Goal: Task Accomplishment & Management: Manage account settings

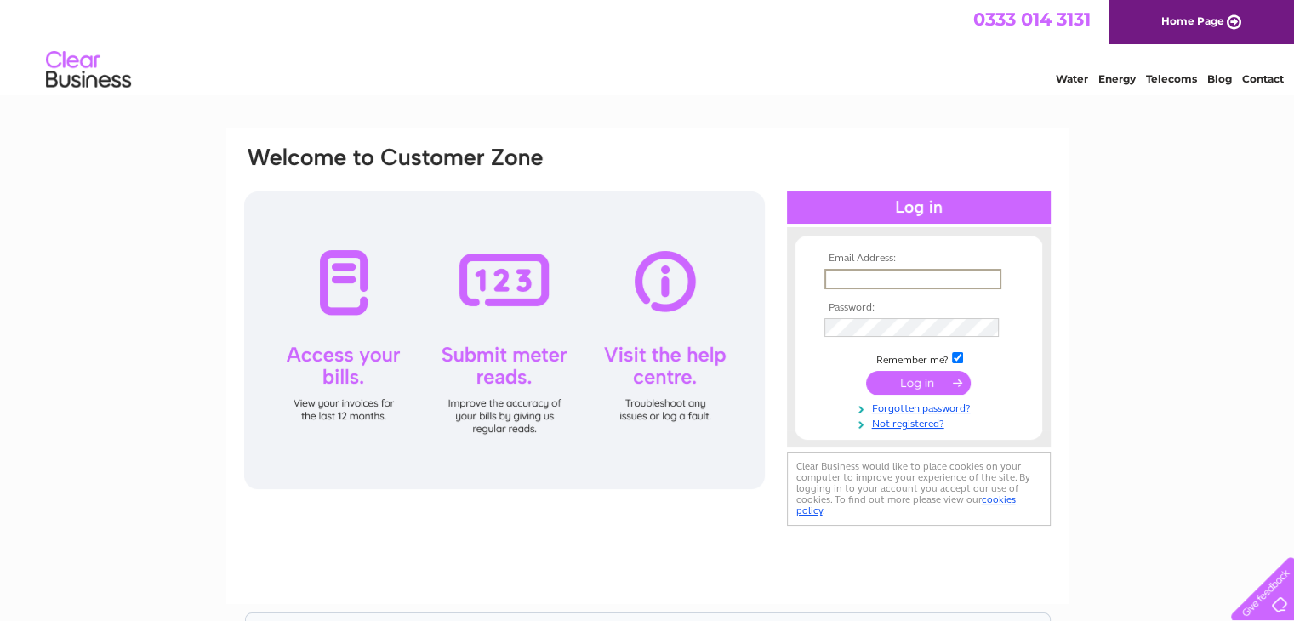
click at [965, 275] on input "text" at bounding box center [913, 279] width 177 height 20
type input "windmill.fabrics@hotmail.co.uk"
click at [926, 380] on input "submit" at bounding box center [918, 381] width 105 height 24
click at [917, 386] on input "submit" at bounding box center [918, 381] width 105 height 24
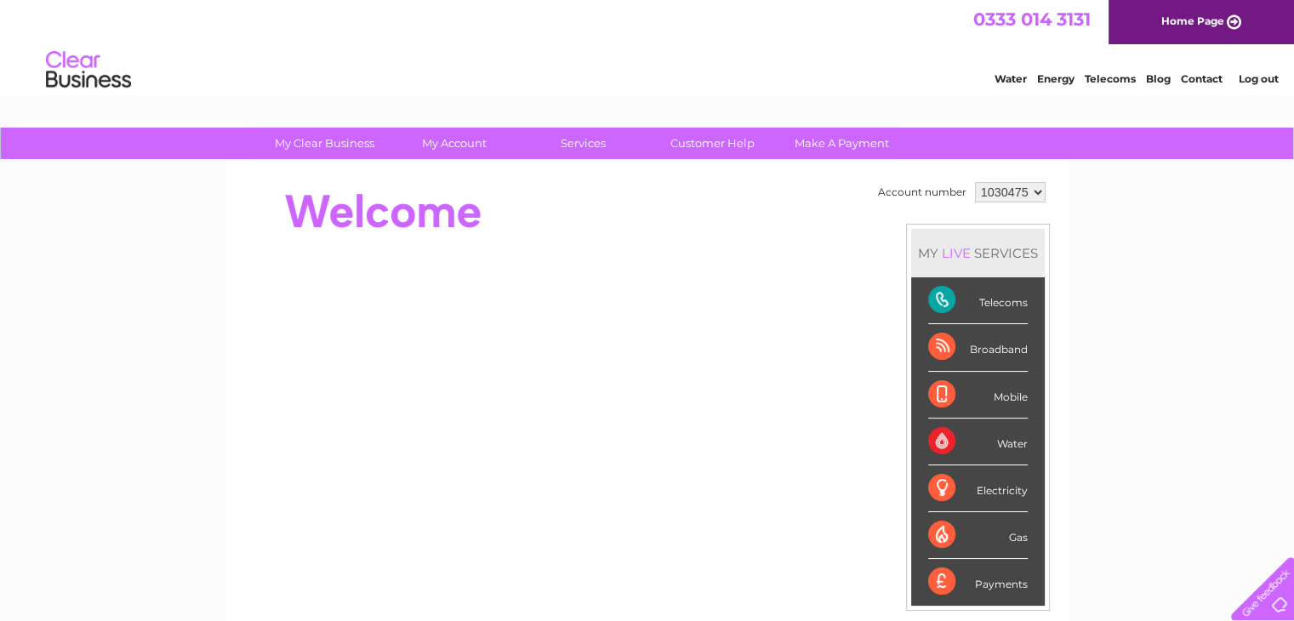
click at [946, 300] on div "Telecoms" at bounding box center [978, 300] width 100 height 47
click at [943, 304] on div "Telecoms" at bounding box center [978, 300] width 100 height 47
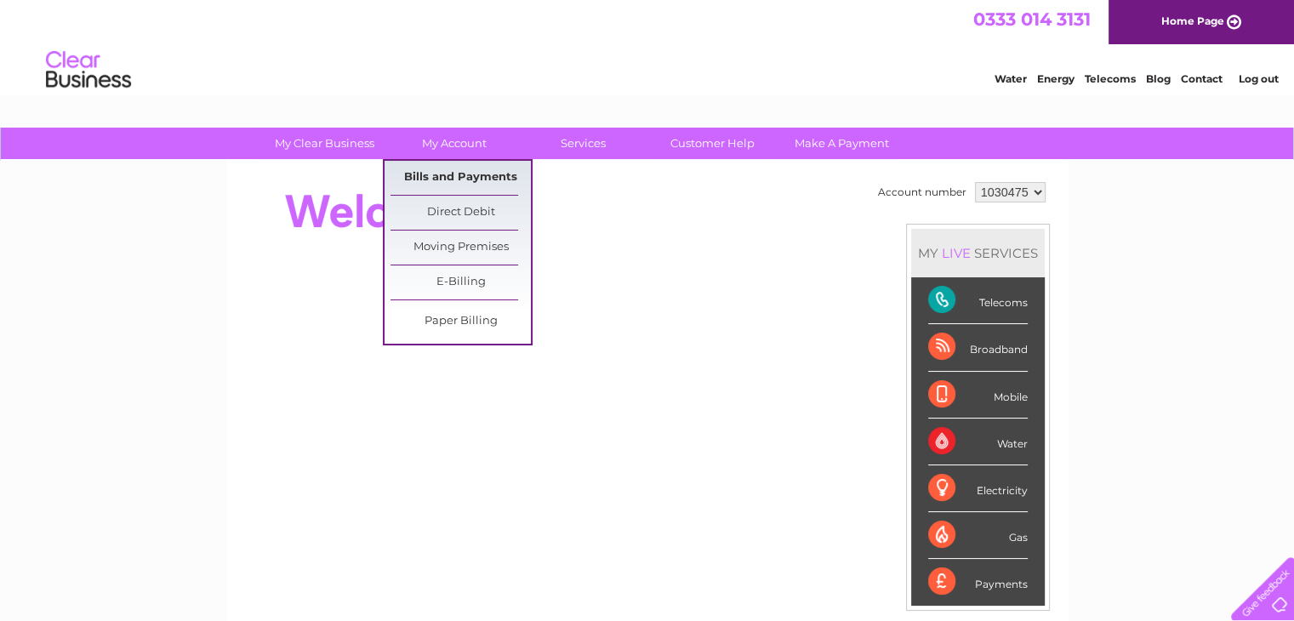
click at [481, 179] on link "Bills and Payments" at bounding box center [461, 178] width 140 height 34
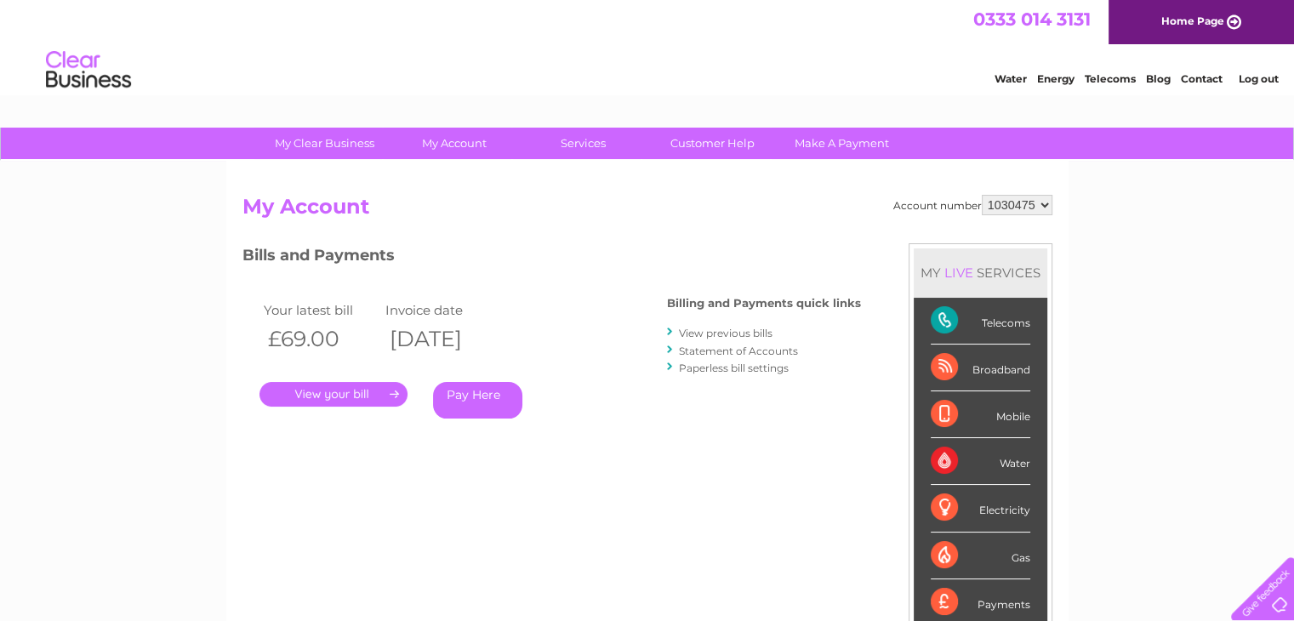
click at [691, 331] on link "View previous bills" at bounding box center [726, 333] width 94 height 13
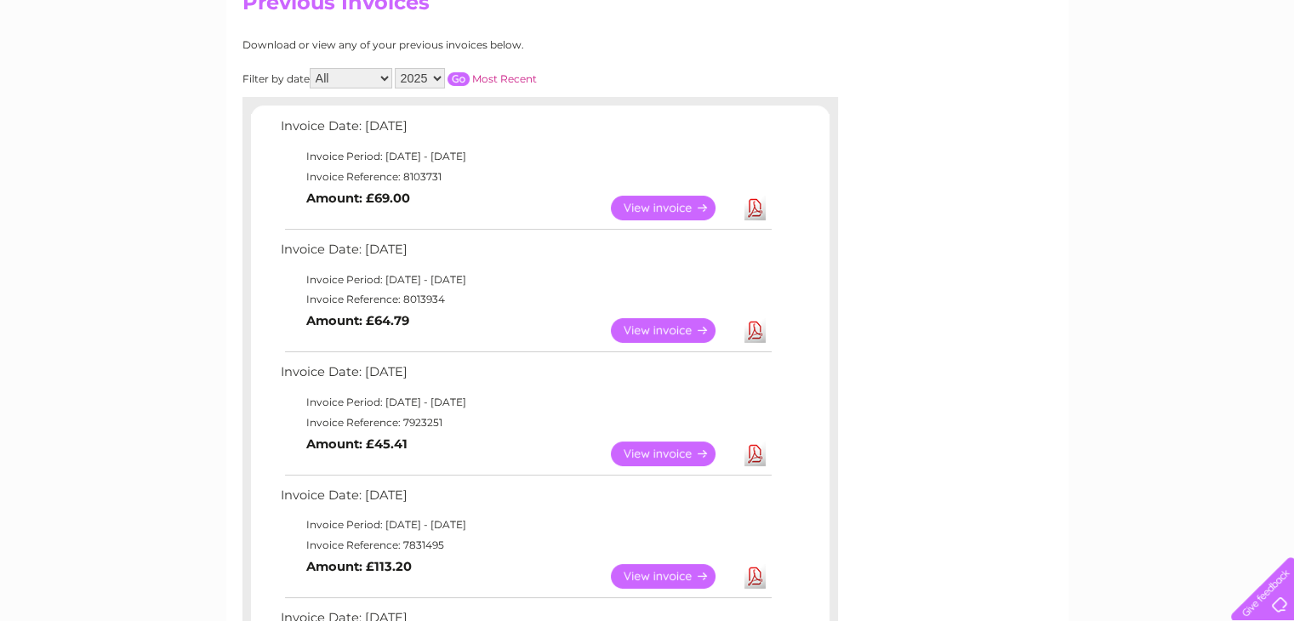
scroll to position [170, 0]
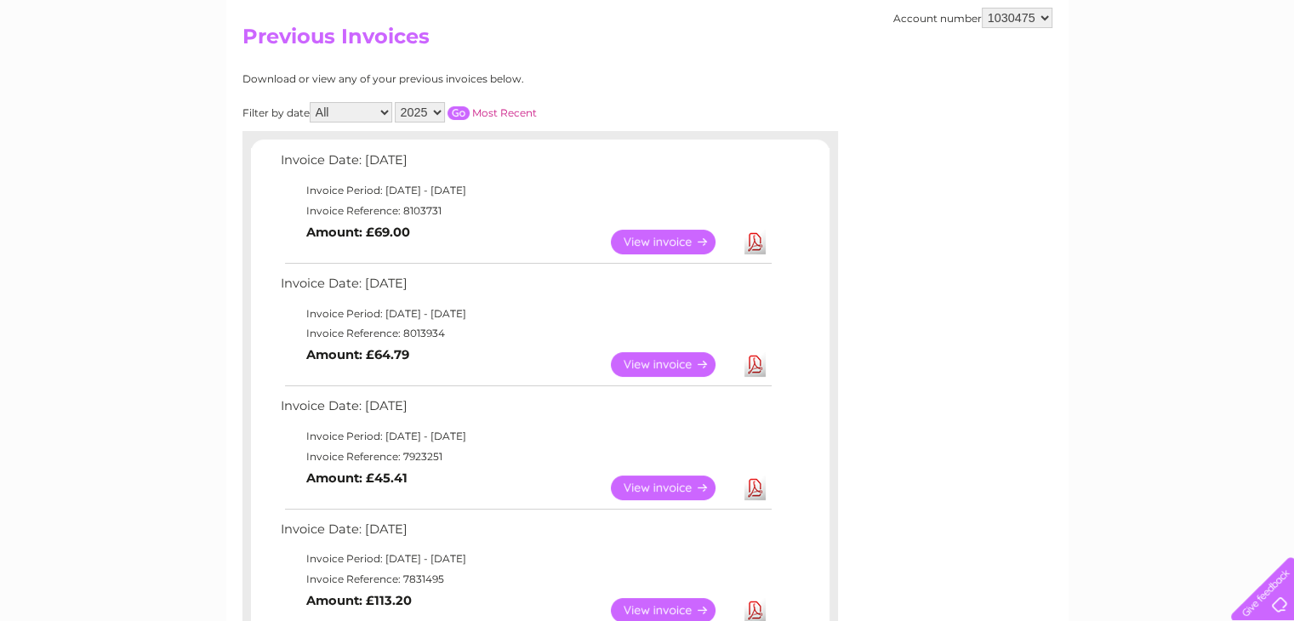
click at [655, 481] on link "View" at bounding box center [673, 488] width 125 height 25
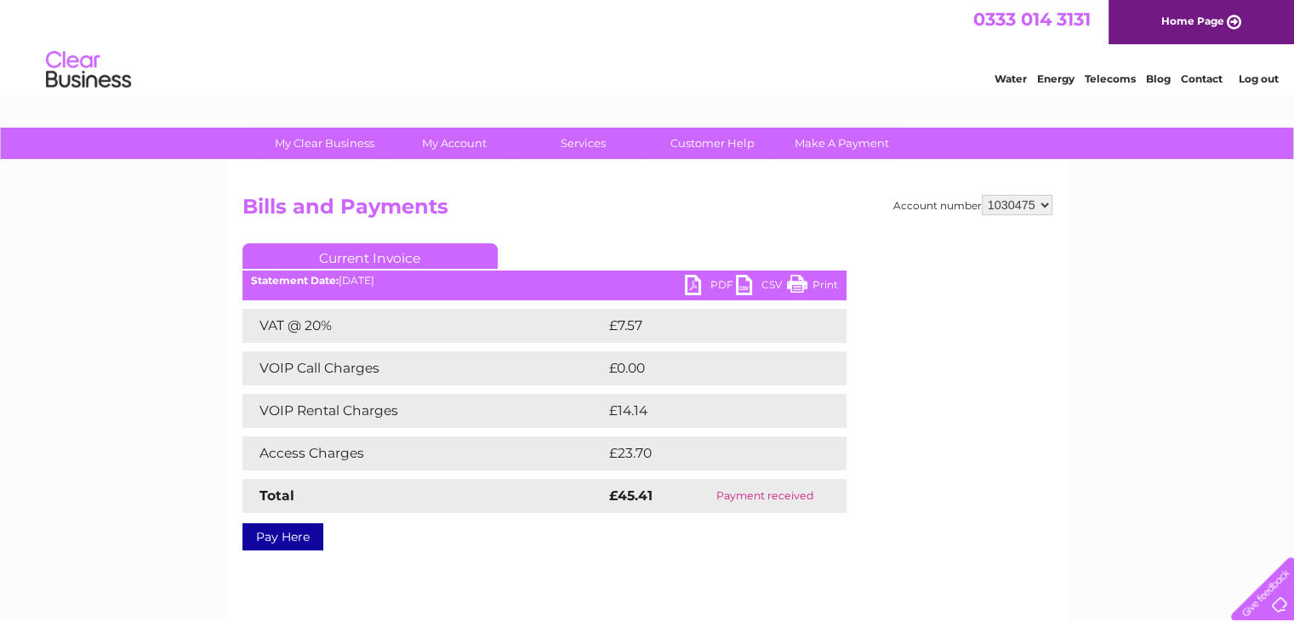
click at [830, 280] on link "Print" at bounding box center [812, 287] width 51 height 25
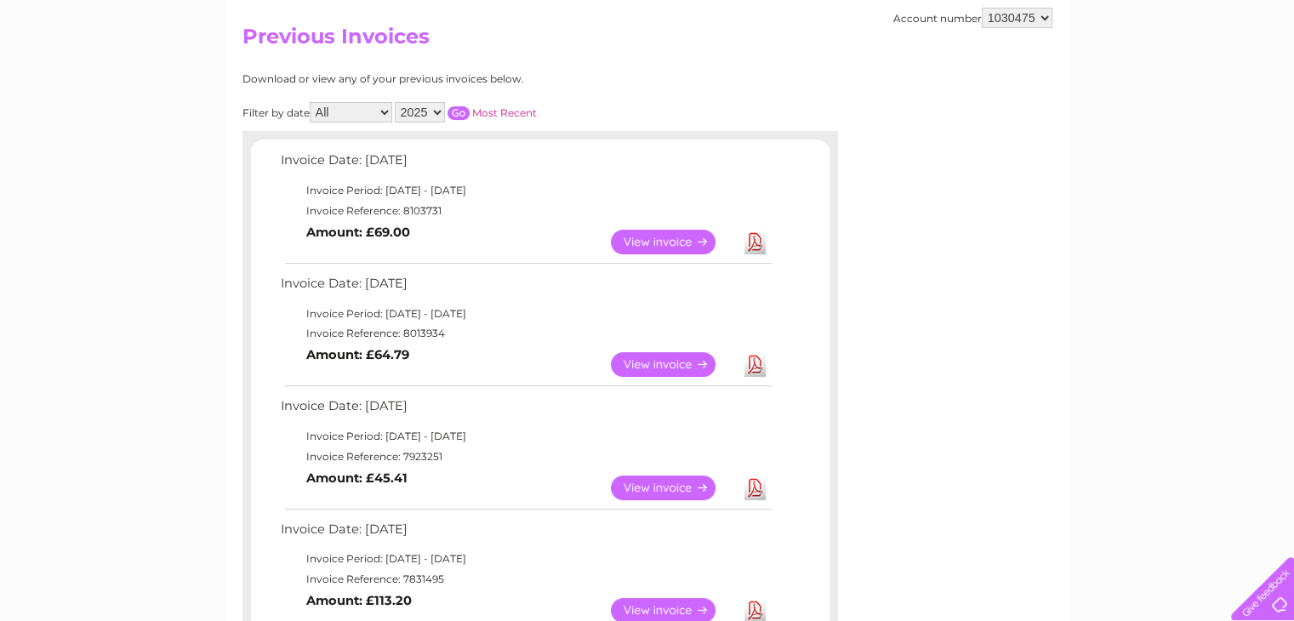
click at [681, 364] on link "View" at bounding box center [673, 364] width 125 height 25
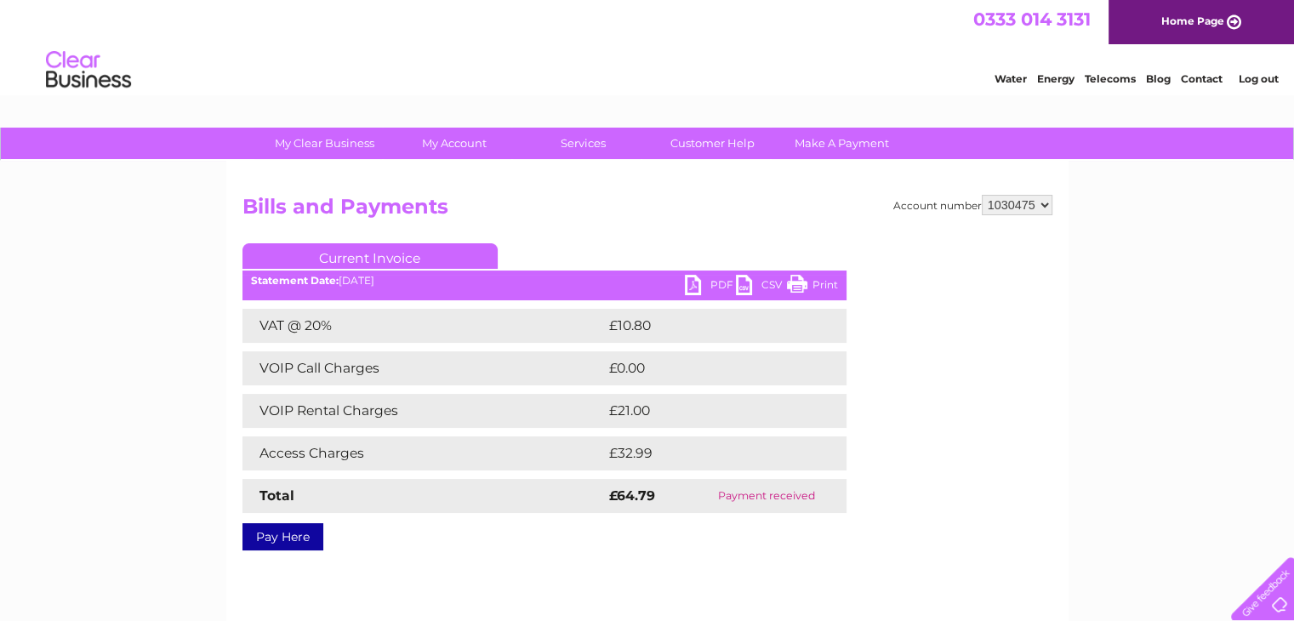
click at [805, 282] on link "Print" at bounding box center [812, 287] width 51 height 25
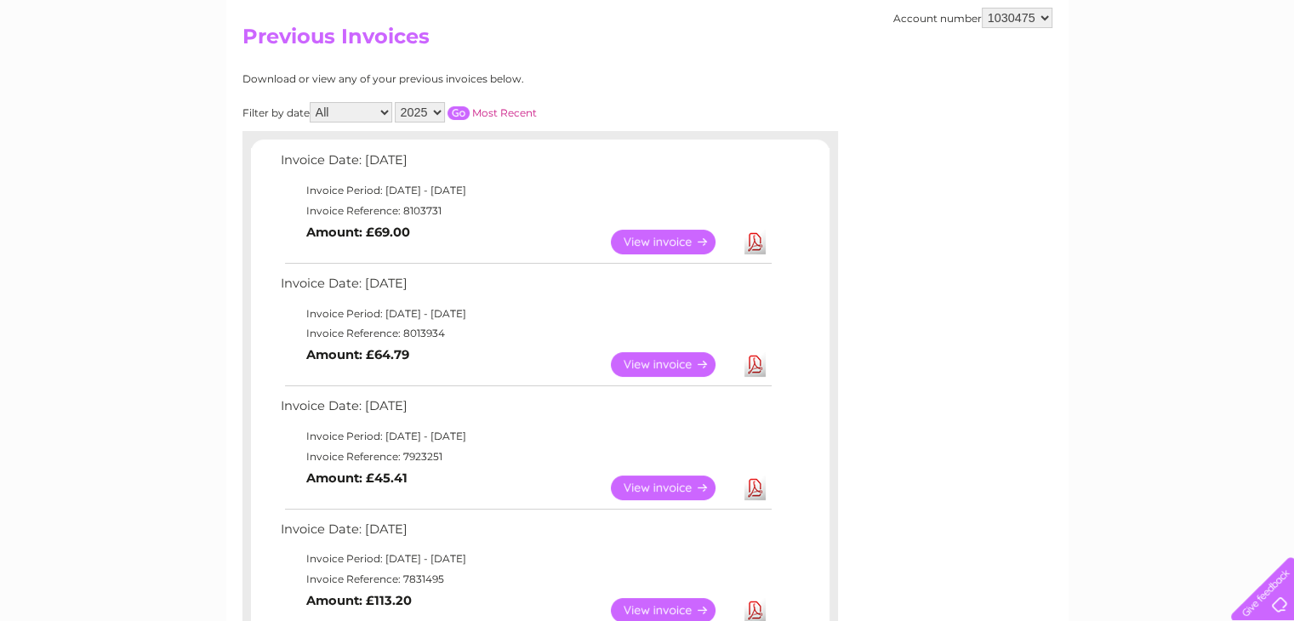
click at [644, 237] on link "View" at bounding box center [673, 242] width 125 height 25
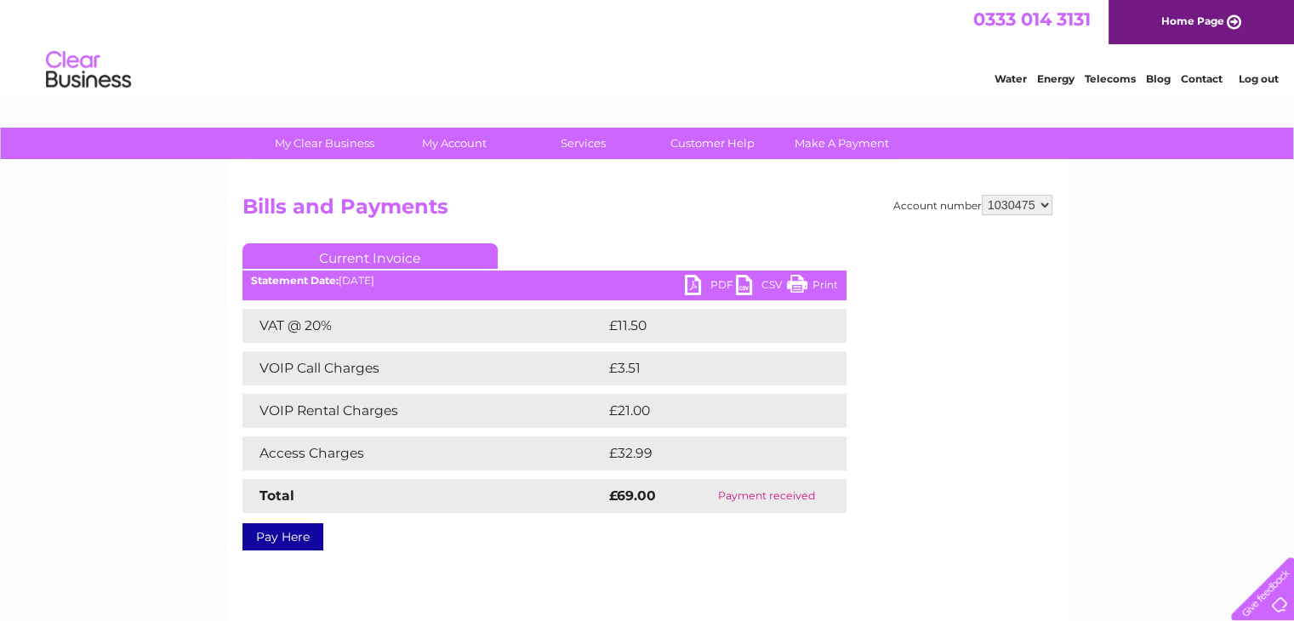
click at [814, 287] on link "Print" at bounding box center [812, 287] width 51 height 25
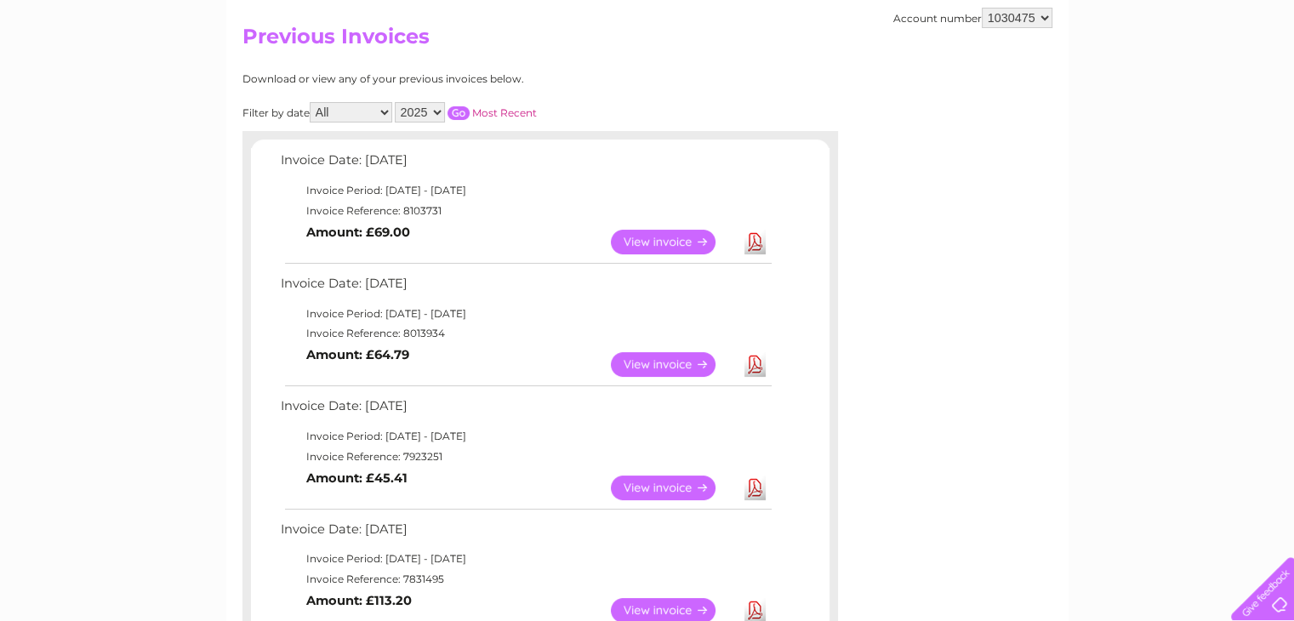
click at [678, 604] on link "View" at bounding box center [673, 610] width 125 height 25
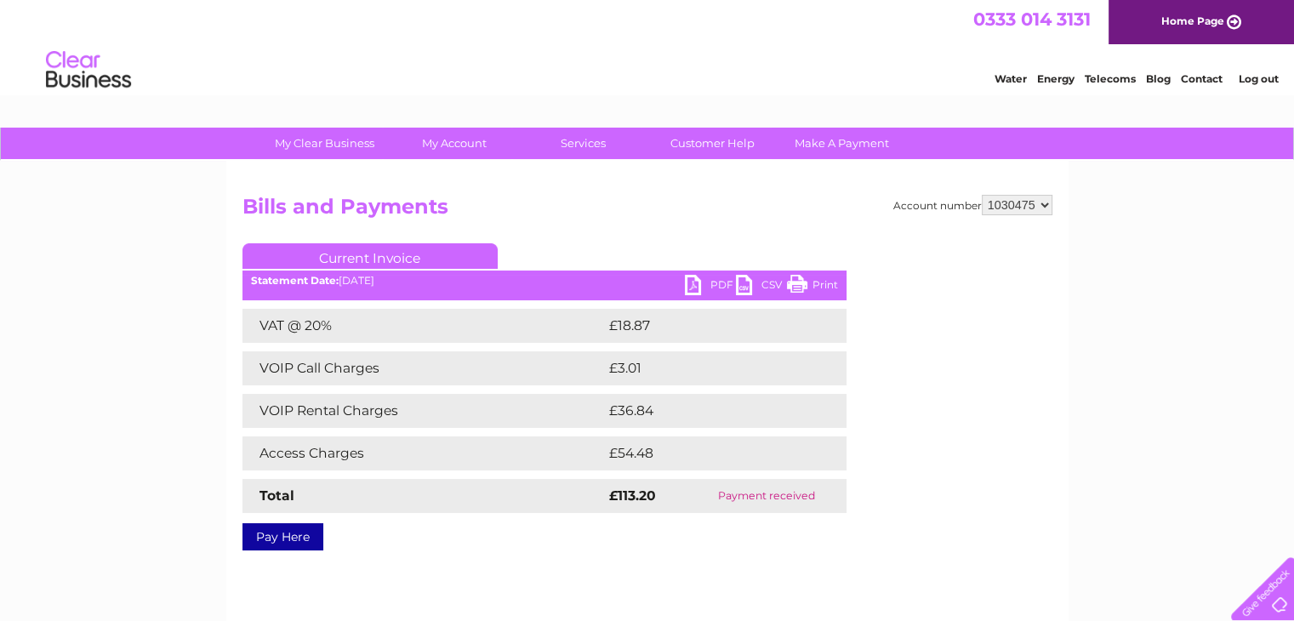
click at [805, 289] on link "Print" at bounding box center [812, 287] width 51 height 25
